Goal: Transaction & Acquisition: Purchase product/service

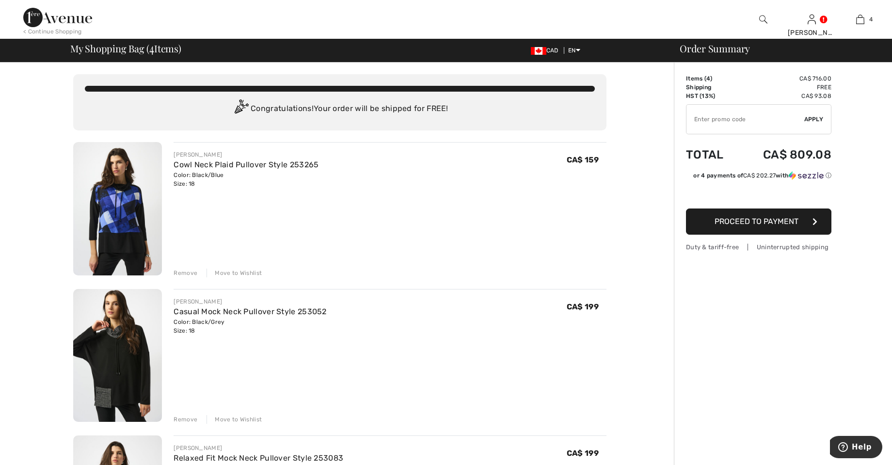
click at [758, 16] on div at bounding box center [763, 19] width 49 height 39
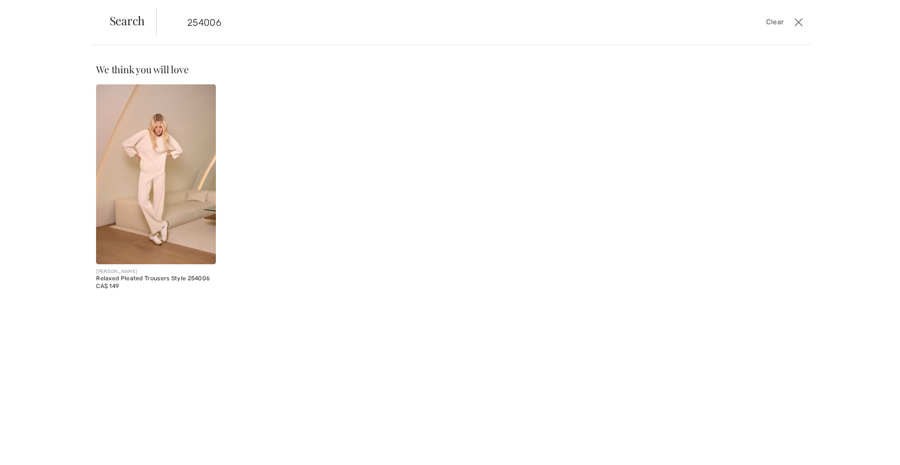
type input "254006"
click at [161, 200] on img at bounding box center [156, 174] width 120 height 180
click at [169, 213] on img at bounding box center [156, 174] width 120 height 180
click at [237, 22] on input "254006" at bounding box center [409, 22] width 458 height 29
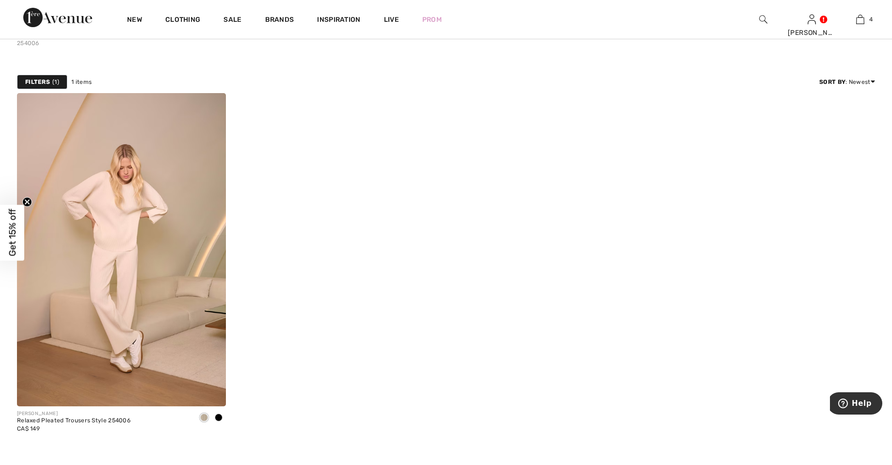
scroll to position [28, 0]
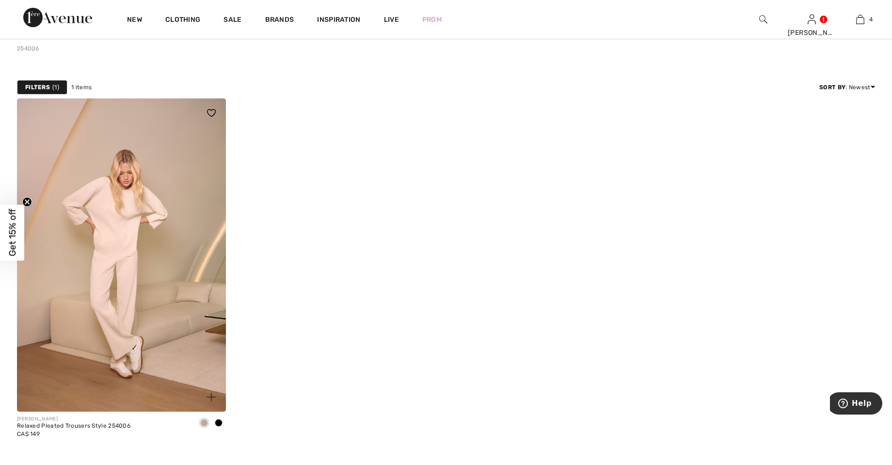
click at [126, 285] on img at bounding box center [121, 254] width 209 height 313
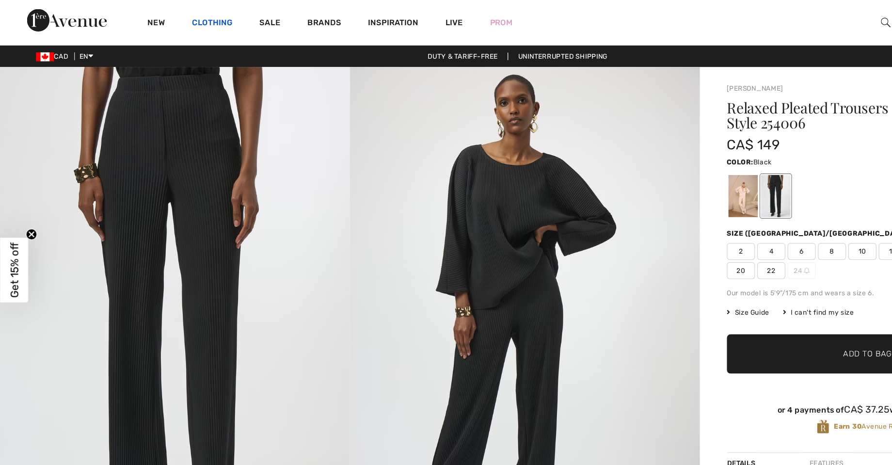
click at [182, 21] on link "Clothing" at bounding box center [182, 21] width 35 height 10
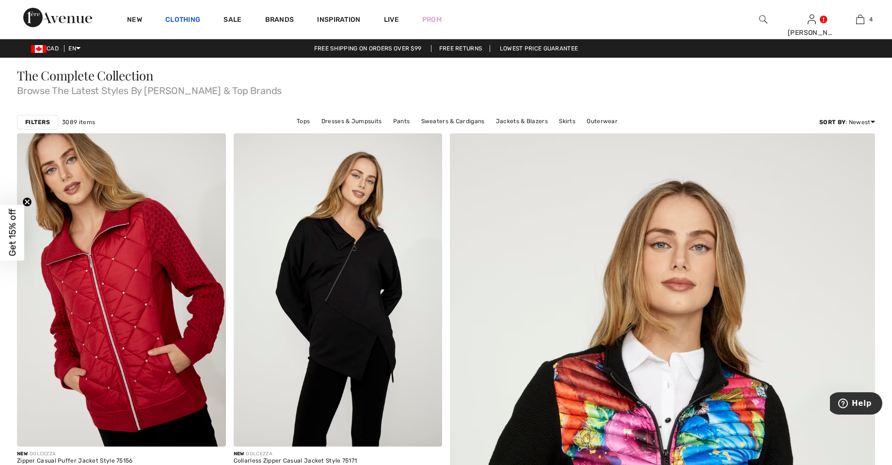
click at [189, 19] on link "Clothing" at bounding box center [182, 21] width 35 height 10
click at [180, 20] on link "Clothing" at bounding box center [182, 21] width 35 height 10
click at [183, 21] on link "Clothing" at bounding box center [182, 21] width 35 height 10
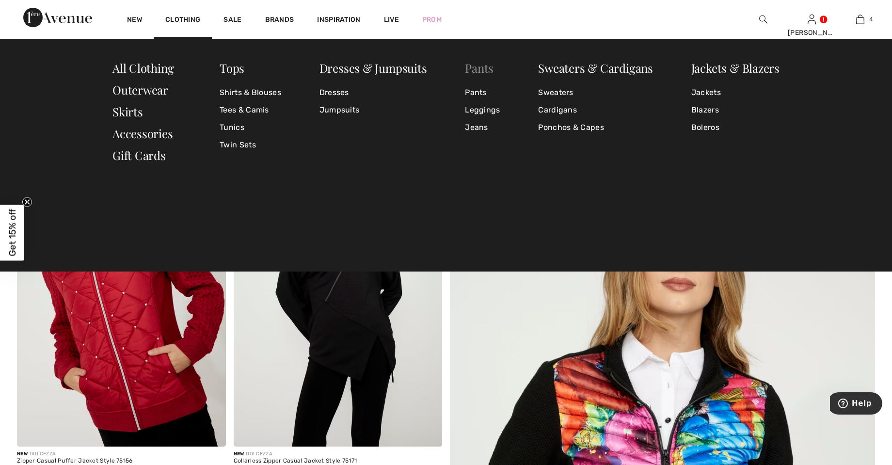
click at [483, 63] on link "Pants" at bounding box center [479, 68] width 29 height 16
click at [478, 92] on link "Pants" at bounding box center [482, 92] width 35 height 17
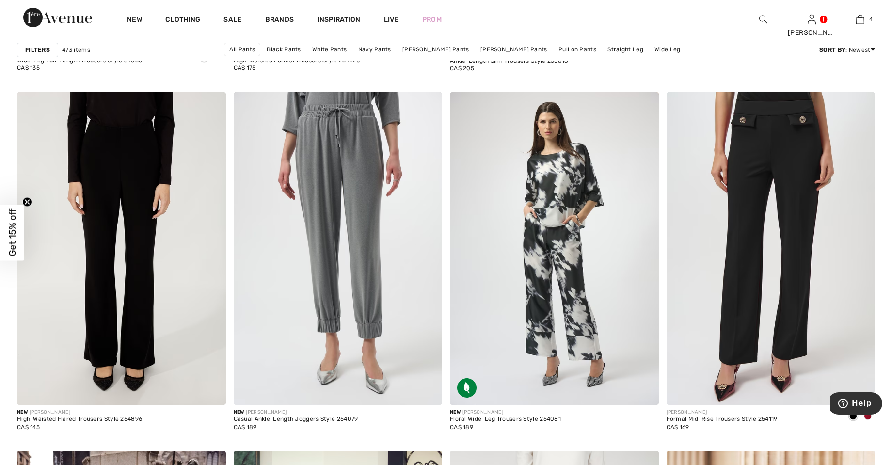
scroll to position [770, 0]
click at [809, 282] on img at bounding box center [771, 248] width 209 height 313
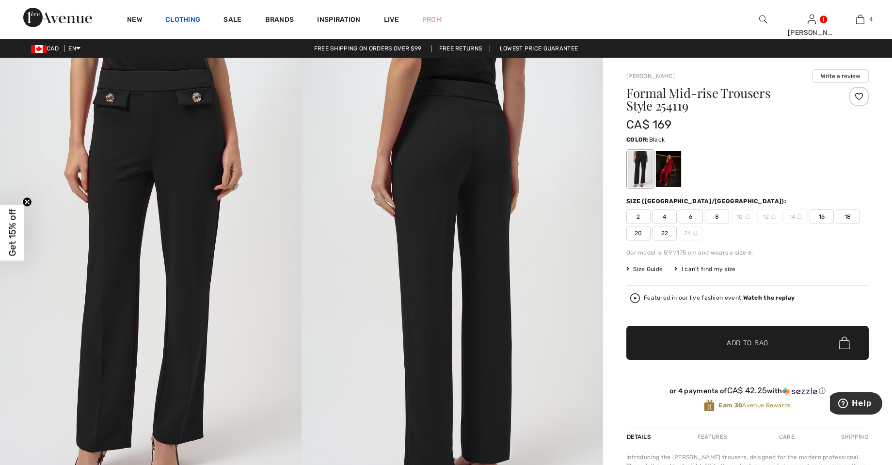
click at [187, 24] on link "Clothing" at bounding box center [182, 21] width 35 height 10
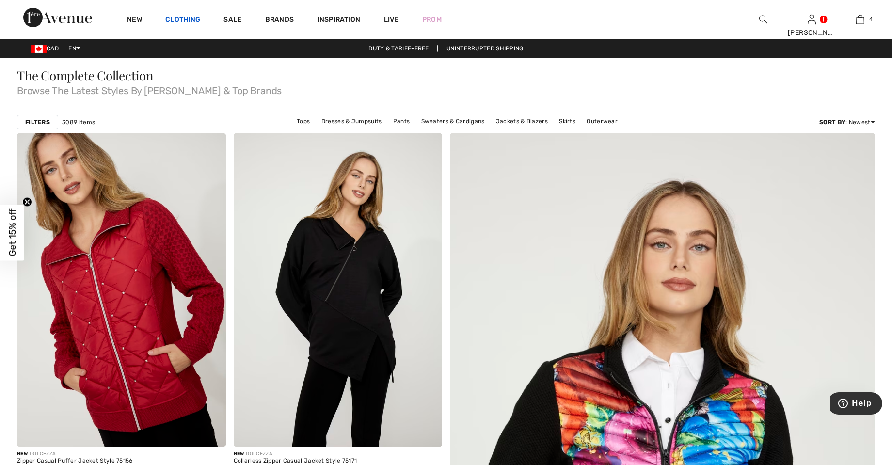
click at [186, 17] on link "Clothing" at bounding box center [182, 21] width 35 height 10
click at [176, 25] on link "Clothing" at bounding box center [182, 21] width 35 height 10
click at [189, 24] on link "Clothing" at bounding box center [182, 21] width 35 height 10
click at [764, 17] on img at bounding box center [764, 20] width 8 height 12
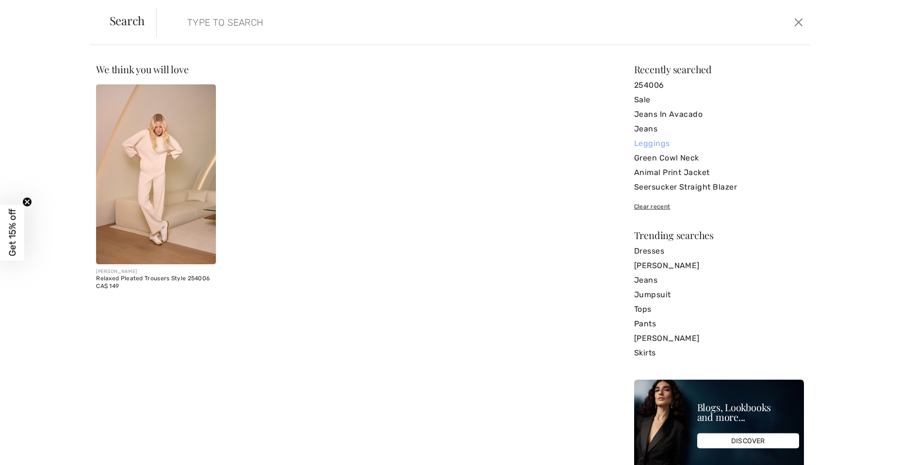
click at [652, 144] on link "Leggings" at bounding box center [719, 143] width 170 height 15
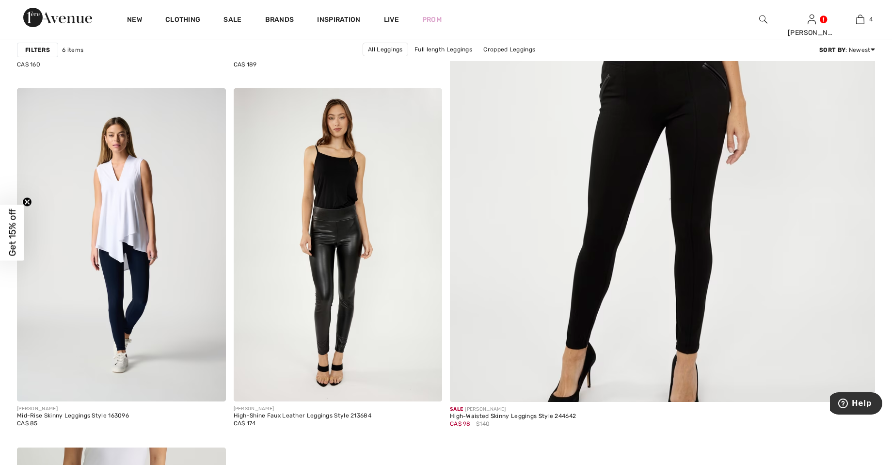
scroll to position [421, 0]
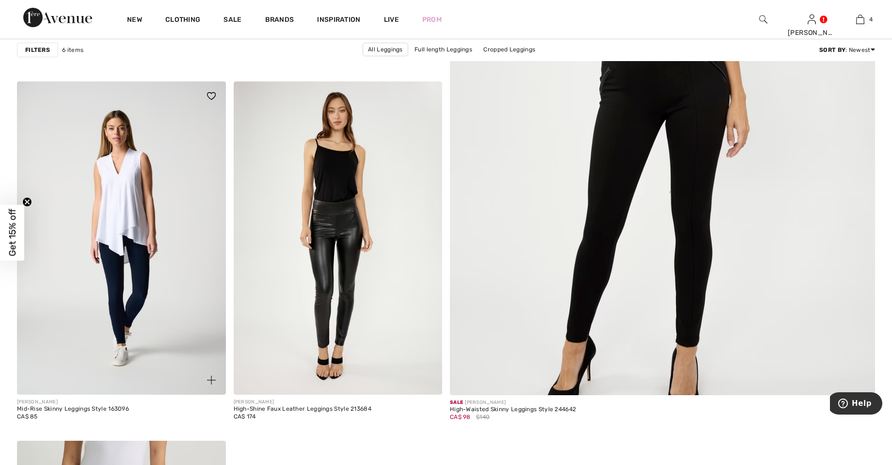
click at [132, 285] on img at bounding box center [121, 237] width 209 height 313
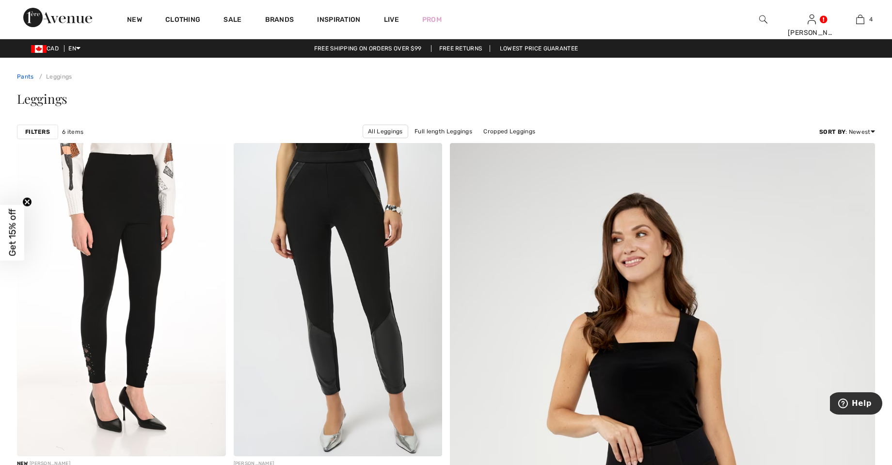
click at [21, 75] on link "Pants" at bounding box center [25, 76] width 17 height 7
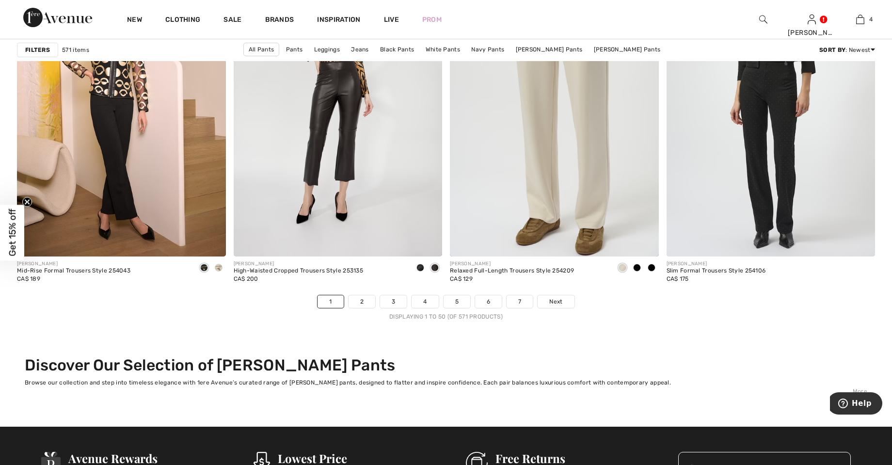
scroll to position [5288, 0]
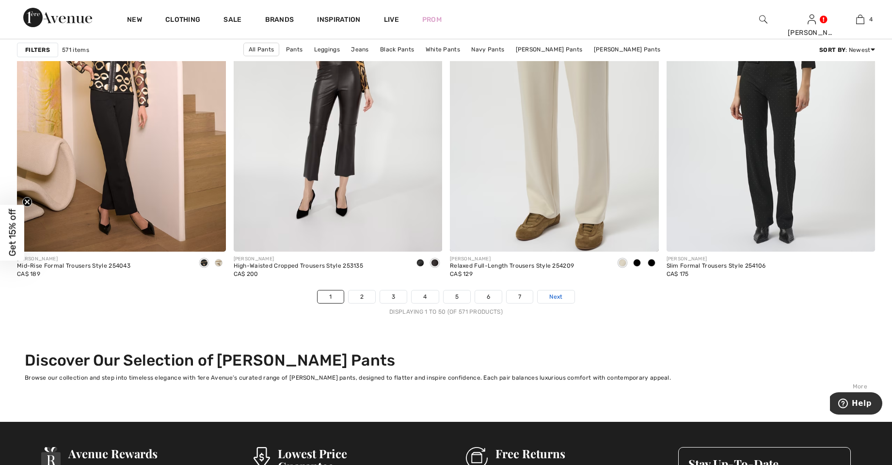
click at [553, 301] on link "Next" at bounding box center [556, 297] width 36 height 13
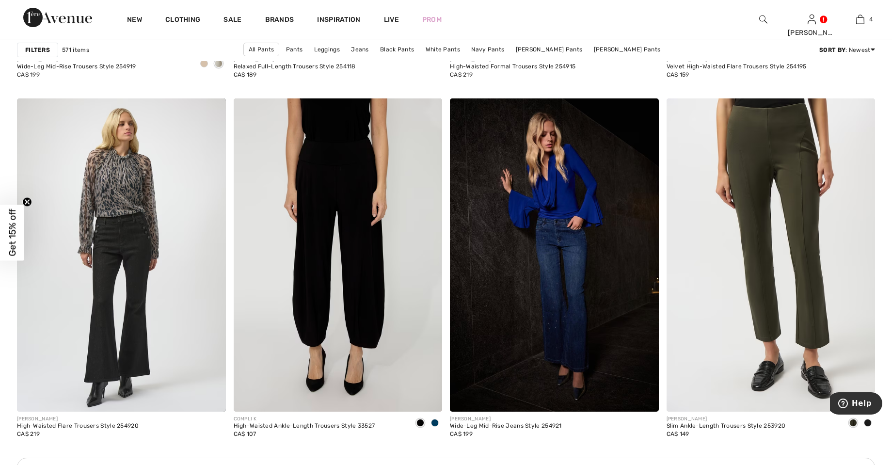
scroll to position [1129, 0]
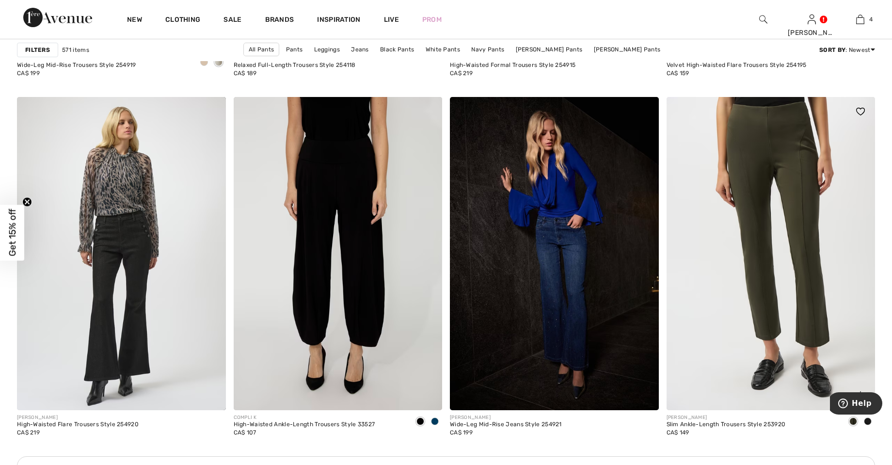
click at [802, 257] on img at bounding box center [771, 253] width 209 height 313
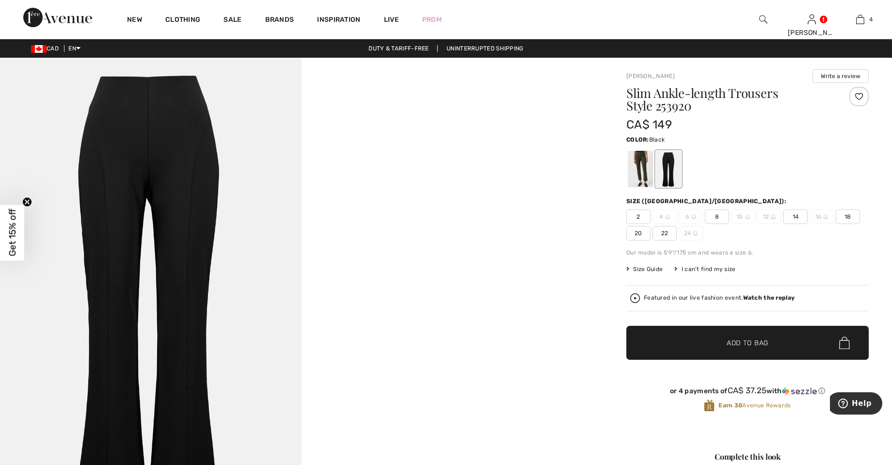
click at [853, 216] on span "18" at bounding box center [848, 217] width 24 height 15
click at [640, 169] on div at bounding box center [640, 169] width 25 height 36
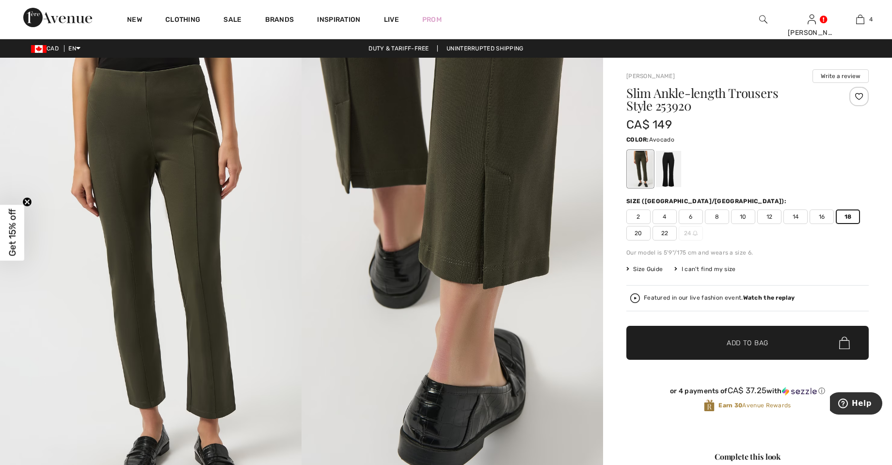
click at [669, 164] on div at bounding box center [668, 169] width 25 height 36
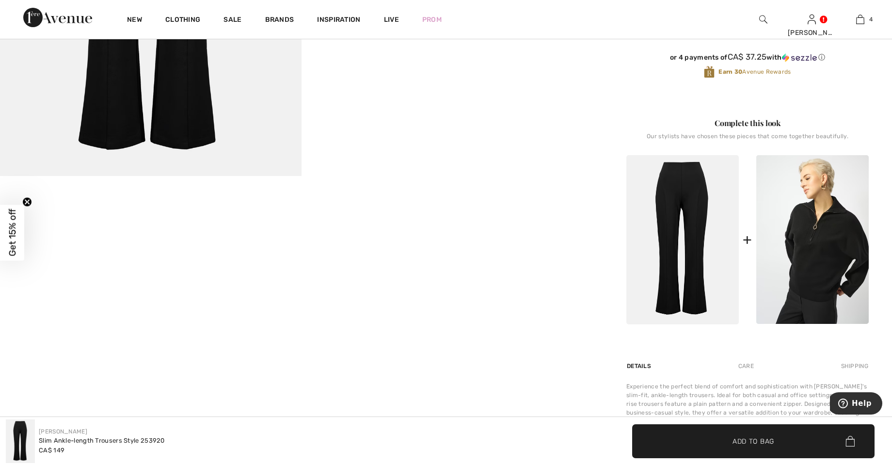
scroll to position [333, 0]
click at [598, 203] on div "Your browser does not support the video tag. Your browser does not support the …" at bounding box center [301, 174] width 603 height 898
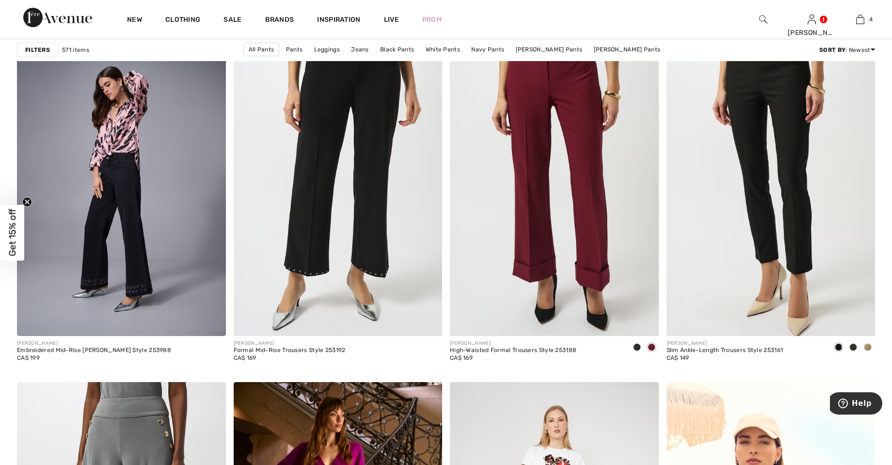
scroll to position [3636, 0]
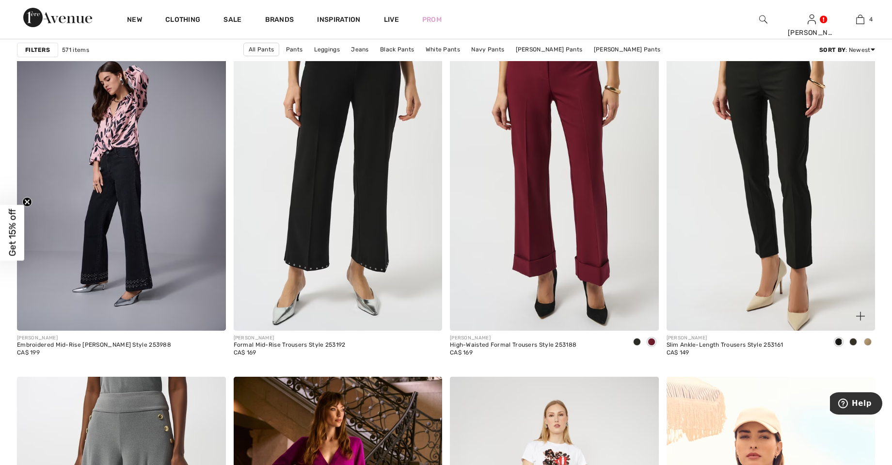
click at [873, 338] on div at bounding box center [868, 343] width 15 height 16
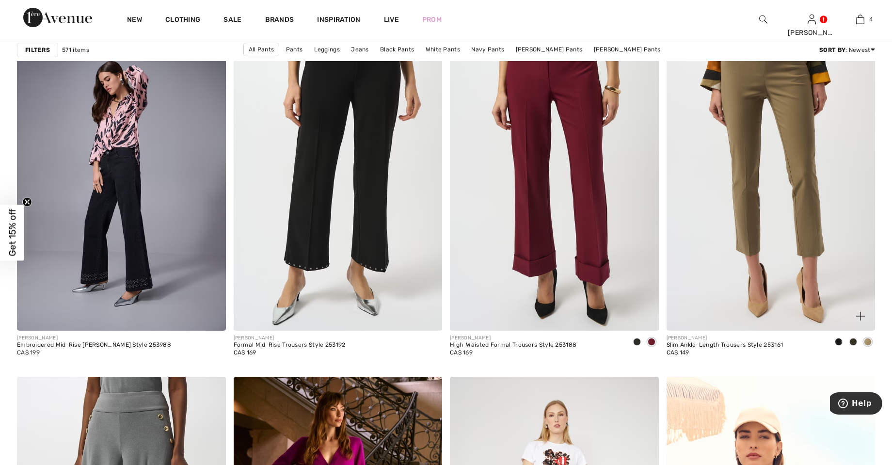
click at [840, 342] on span at bounding box center [839, 342] width 8 height 8
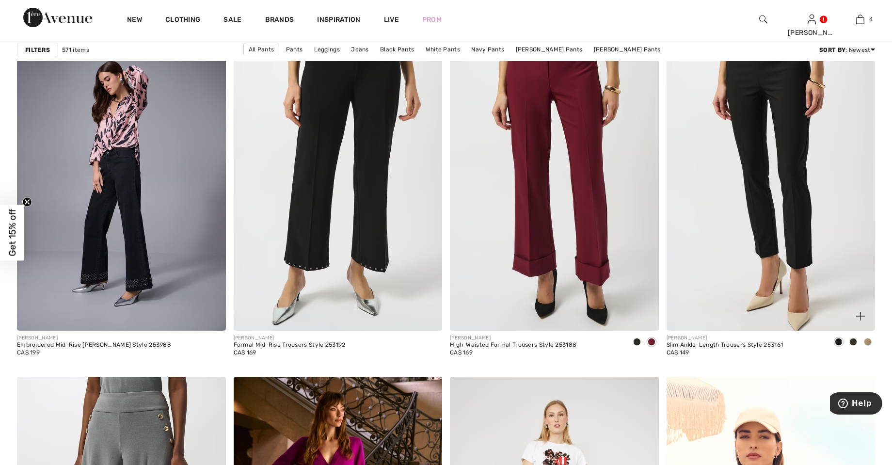
click at [793, 205] on img at bounding box center [771, 173] width 209 height 313
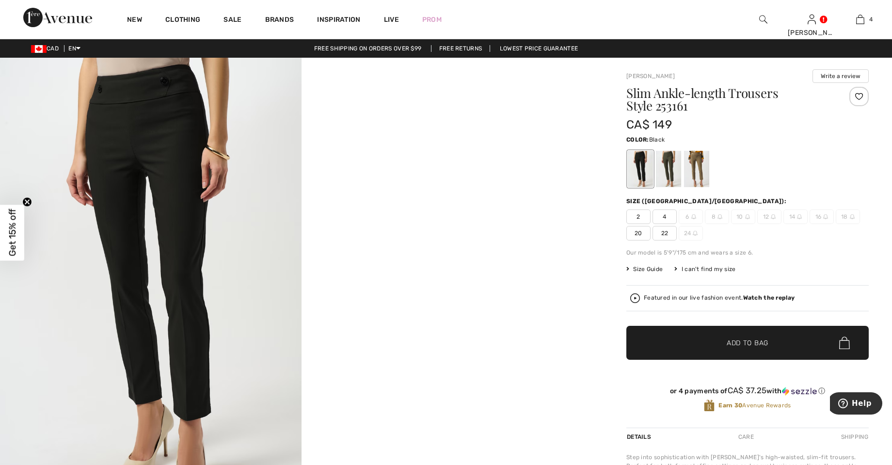
click at [671, 163] on div at bounding box center [668, 169] width 25 height 36
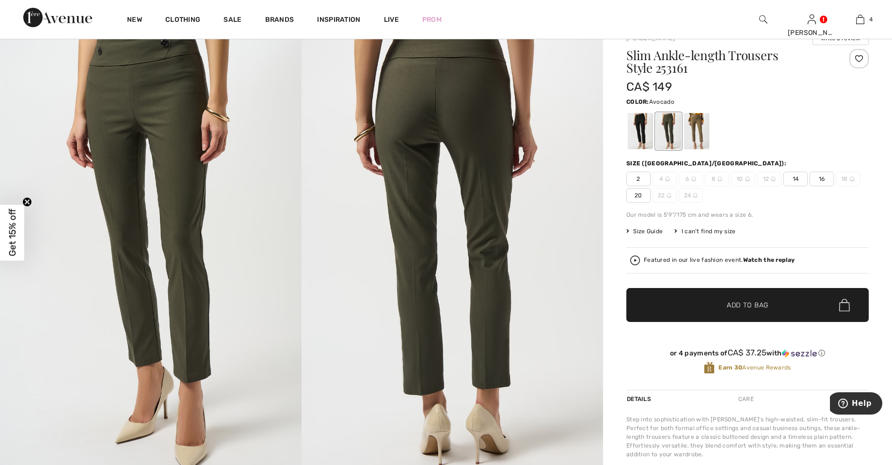
scroll to position [41, 0]
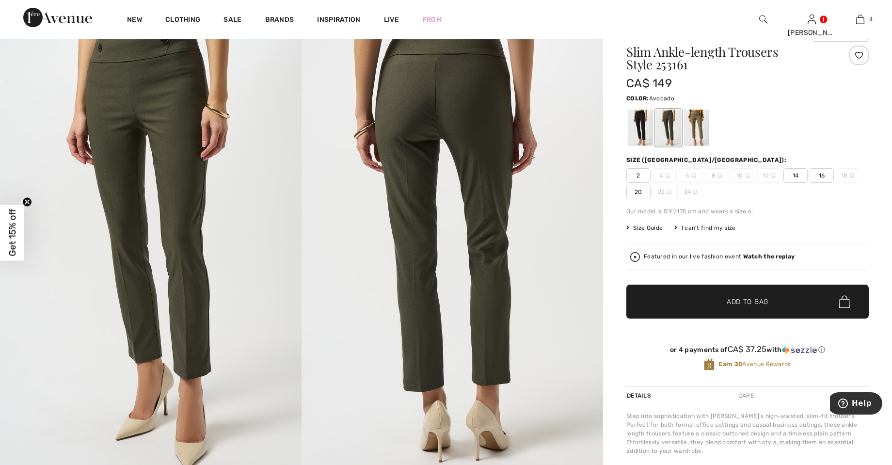
click at [696, 123] on div at bounding box center [696, 128] width 25 height 36
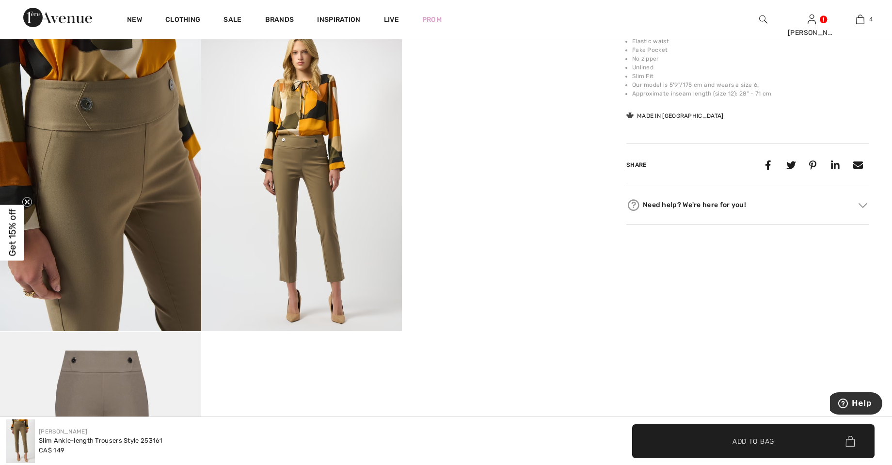
scroll to position [480, 0]
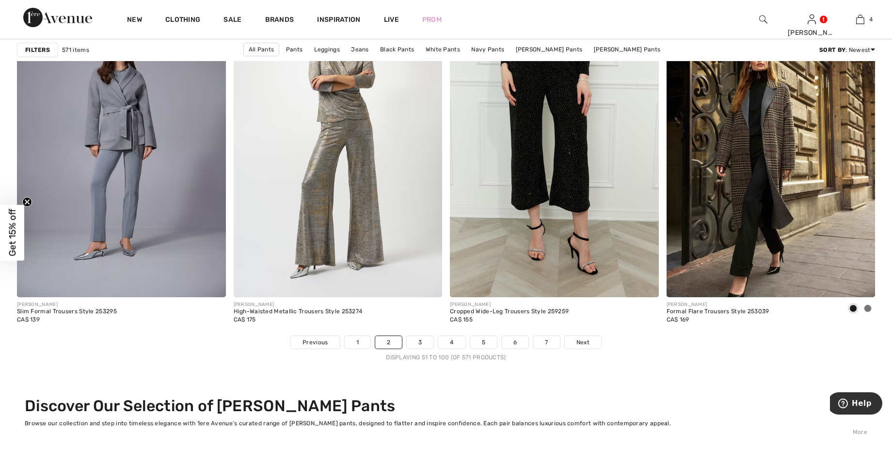
scroll to position [5244, 0]
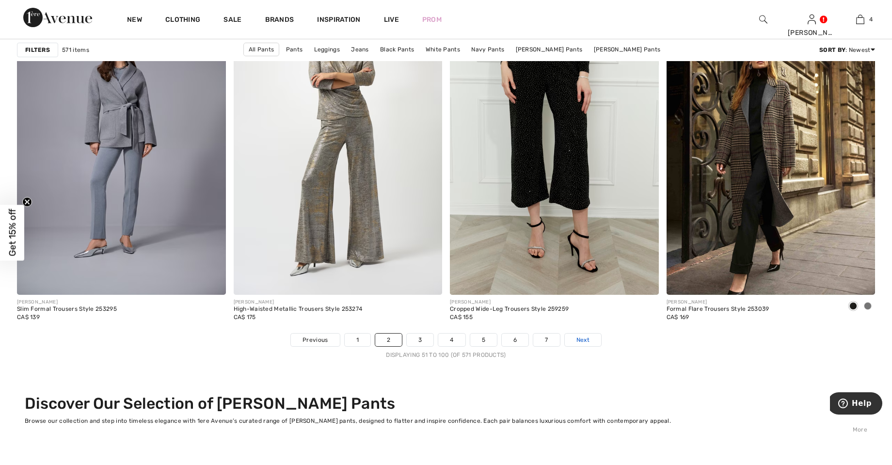
click at [580, 336] on span "Next" at bounding box center [583, 340] width 13 height 9
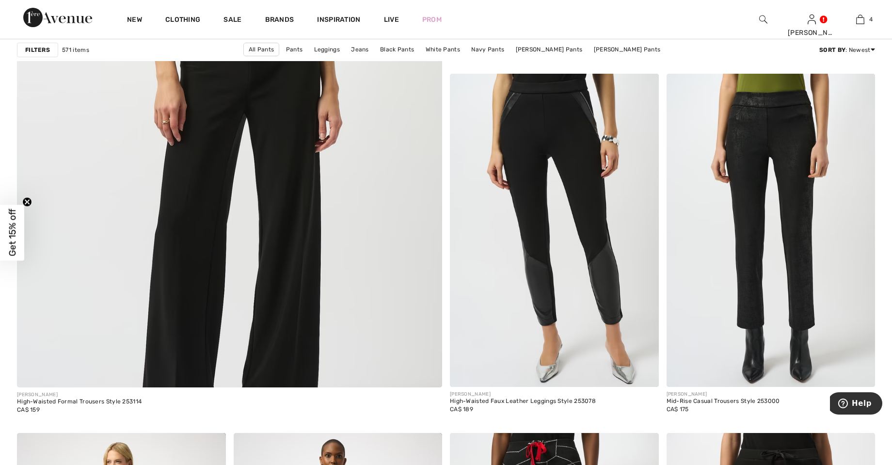
scroll to position [3219, 0]
click at [805, 294] on img at bounding box center [771, 230] width 209 height 313
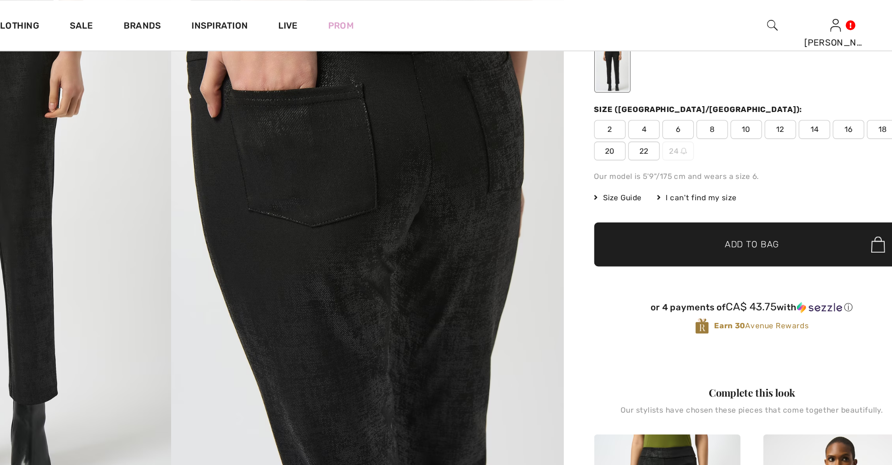
scroll to position [115, 0]
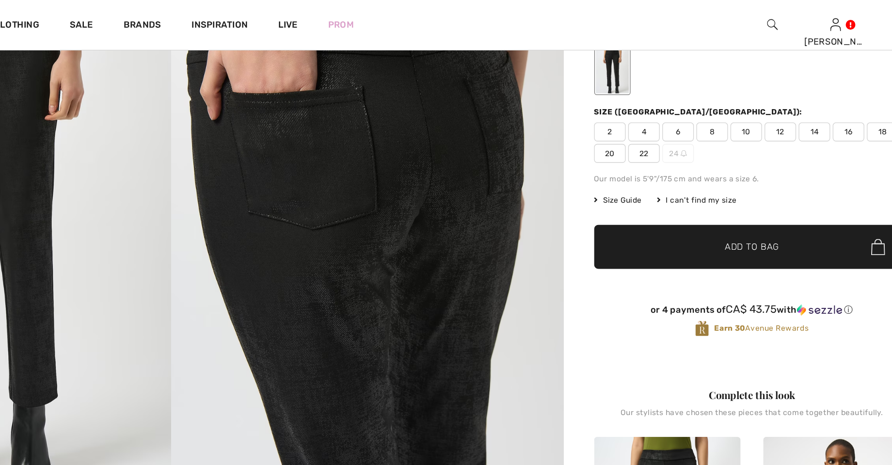
click at [843, 102] on span "18" at bounding box center [848, 102] width 24 height 15
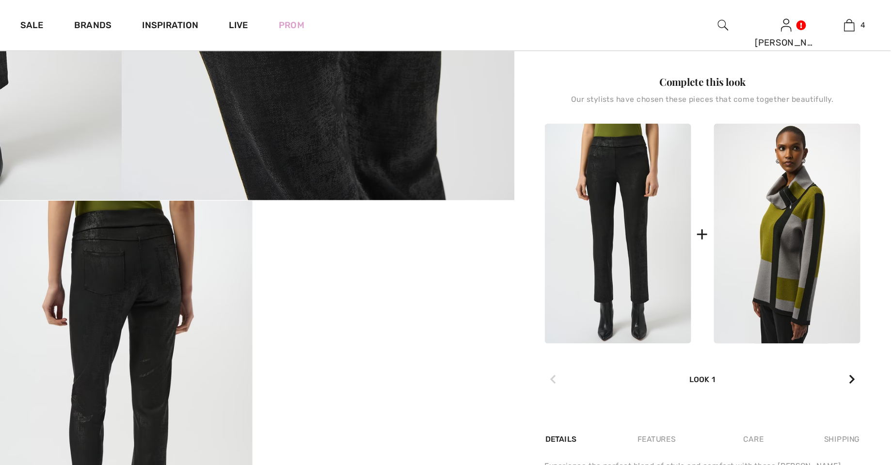
scroll to position [354, 0]
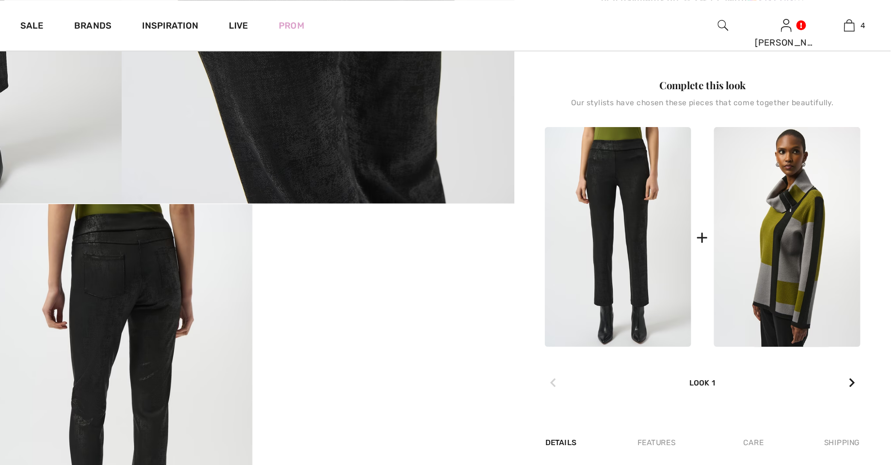
click at [713, 102] on img at bounding box center [683, 181] width 113 height 169
click at [713, 154] on img at bounding box center [683, 181] width 113 height 169
click at [696, 141] on img at bounding box center [683, 181] width 113 height 169
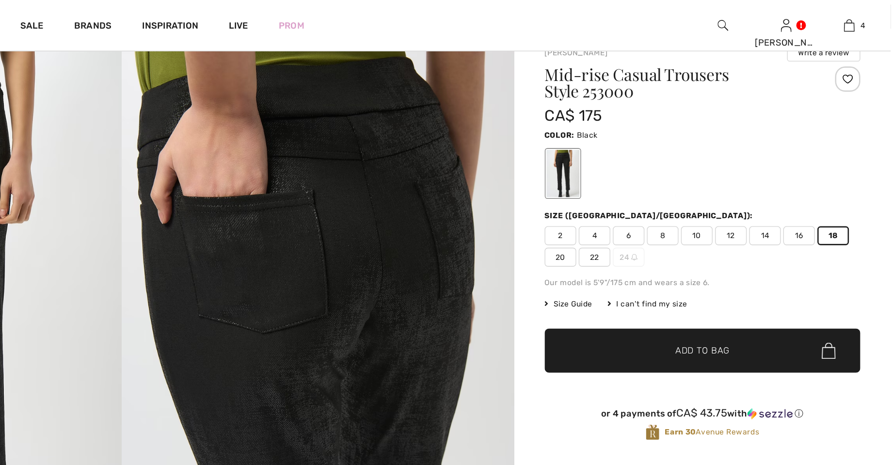
scroll to position [35, 0]
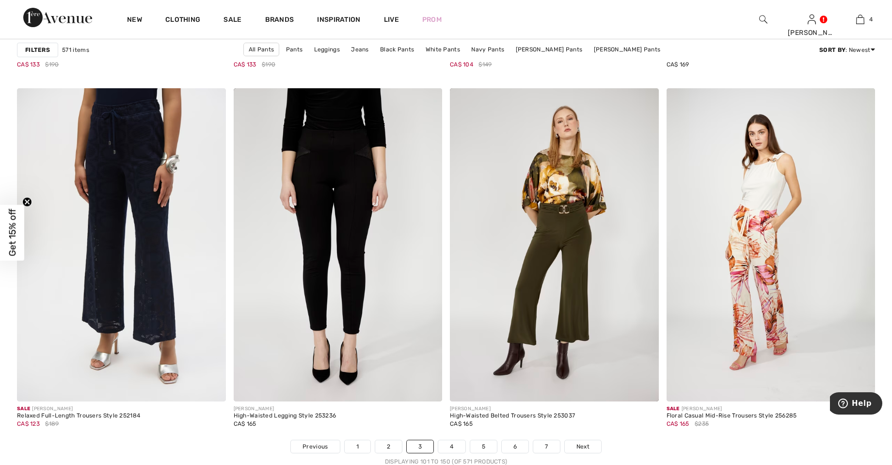
scroll to position [5138, 0]
click at [354, 264] on img at bounding box center [338, 244] width 209 height 313
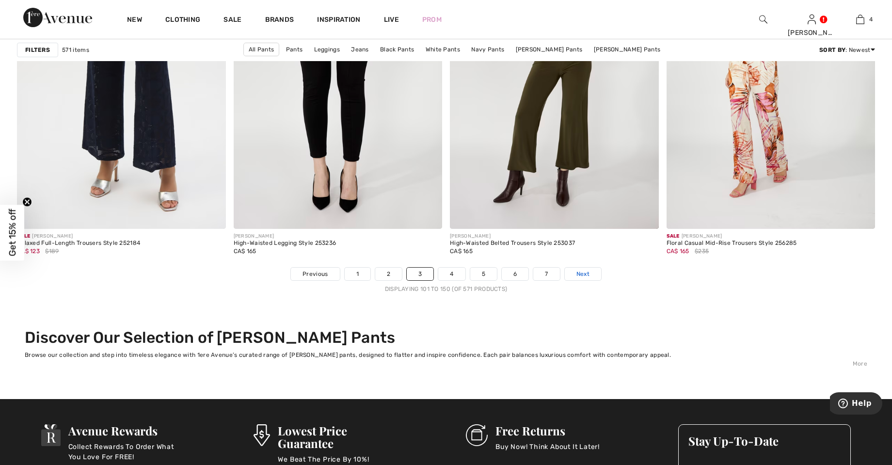
click at [589, 275] on span "Next" at bounding box center [583, 274] width 13 height 9
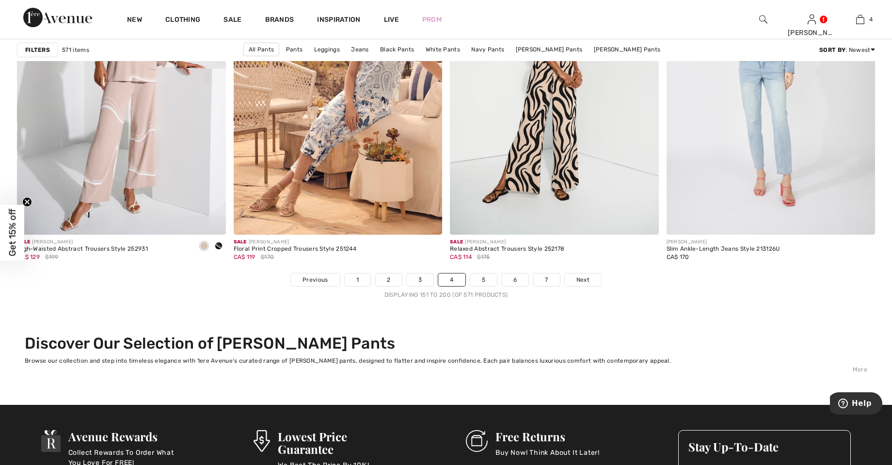
scroll to position [5305, 0]
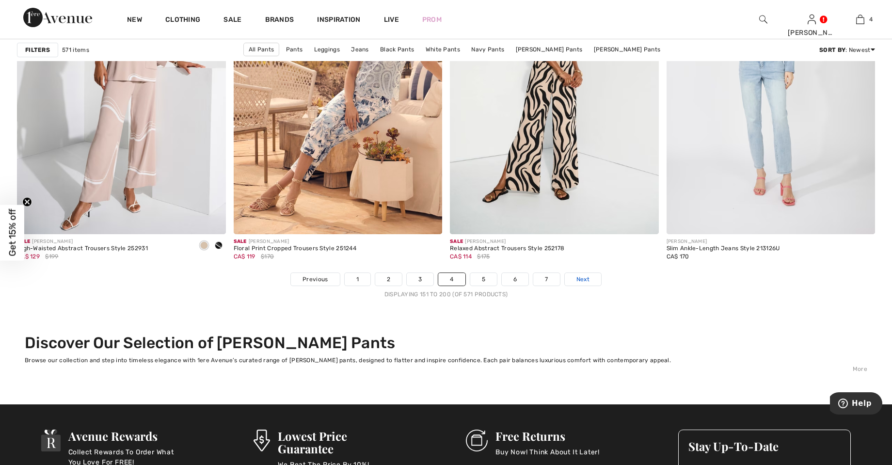
click at [582, 282] on span "Next" at bounding box center [583, 279] width 13 height 9
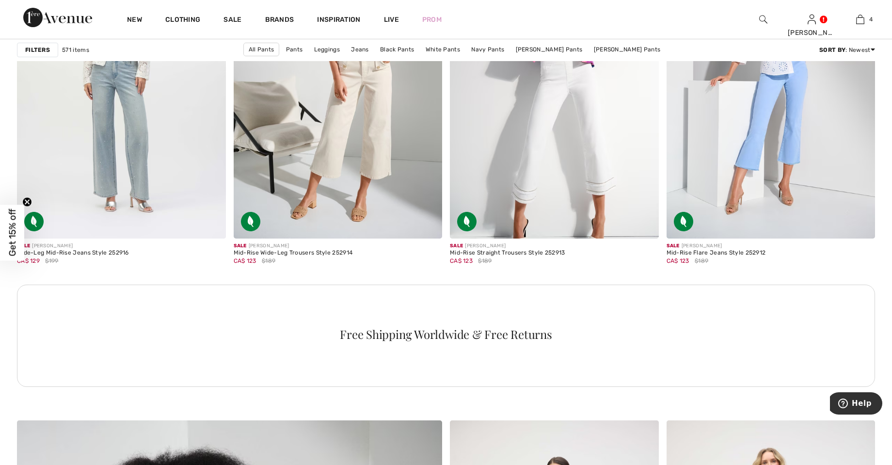
scroll to position [2516, 0]
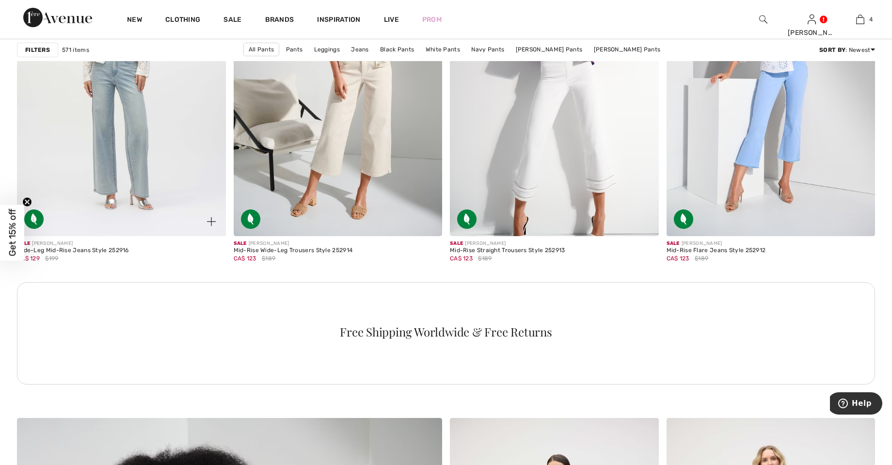
click at [115, 161] on img at bounding box center [121, 79] width 209 height 313
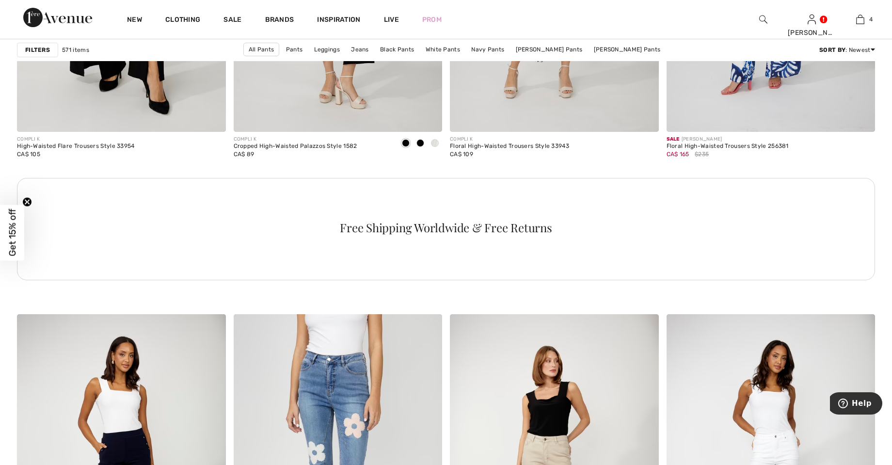
scroll to position [4193, 0]
click at [861, 16] on img at bounding box center [861, 20] width 8 height 12
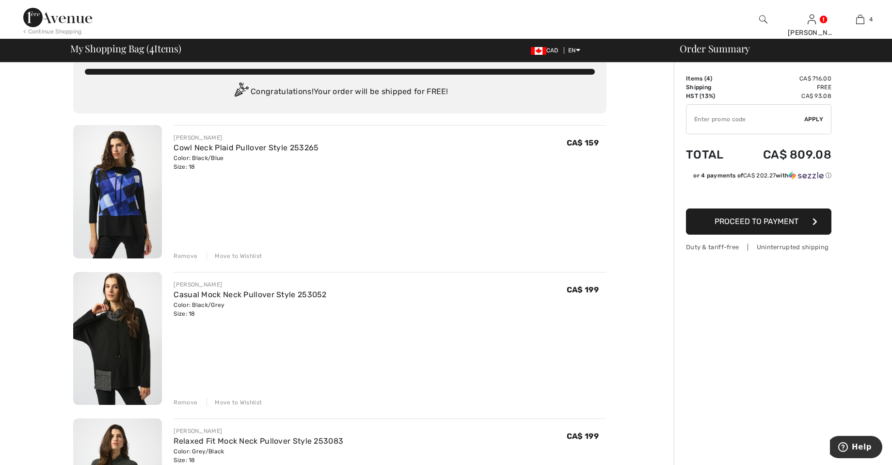
scroll to position [16, 0]
